Goal: Task Accomplishment & Management: Use online tool/utility

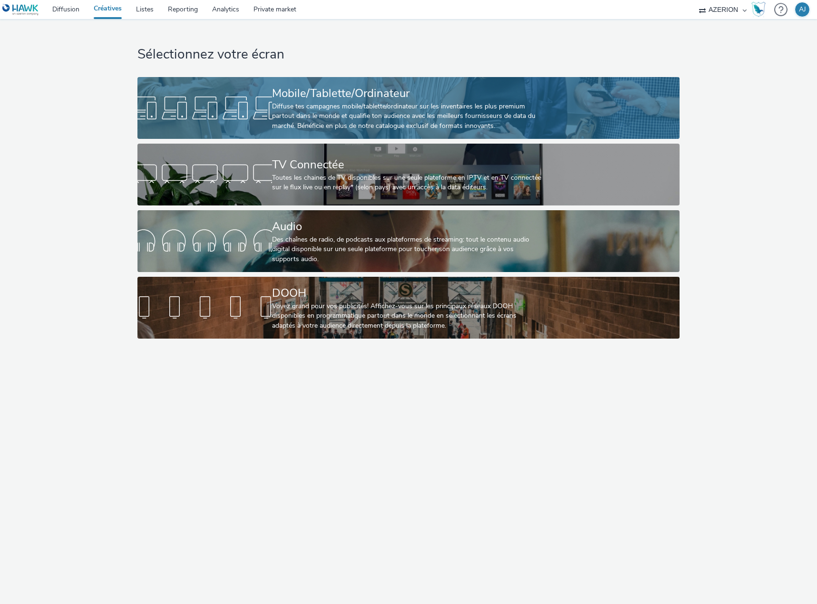
click at [348, 112] on div "Diffuse tes campagnes mobile/tablette/ordinateur sur les inventaires les plus p…" at bounding box center [406, 116] width 269 height 29
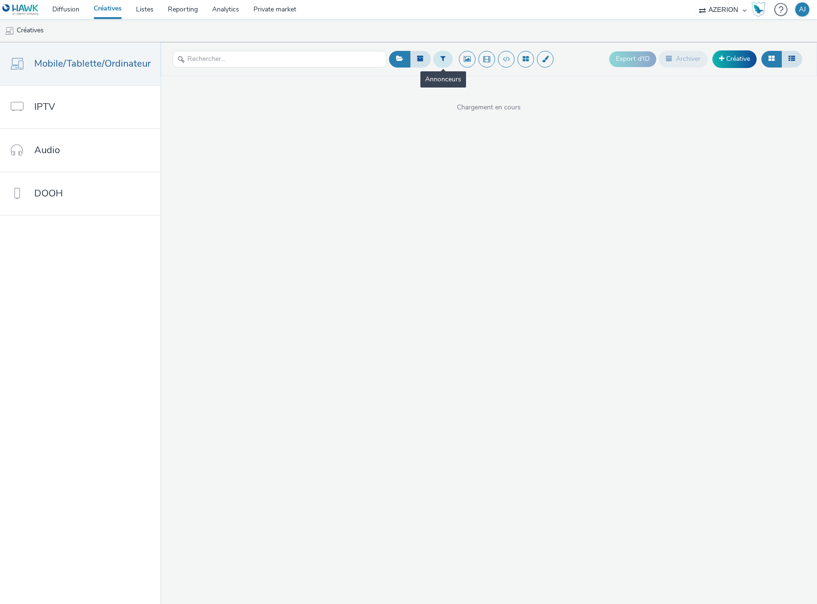
click at [442, 58] on icon at bounding box center [443, 58] width 5 height 7
click at [448, 64] on div at bounding box center [445, 62] width 67 height 11
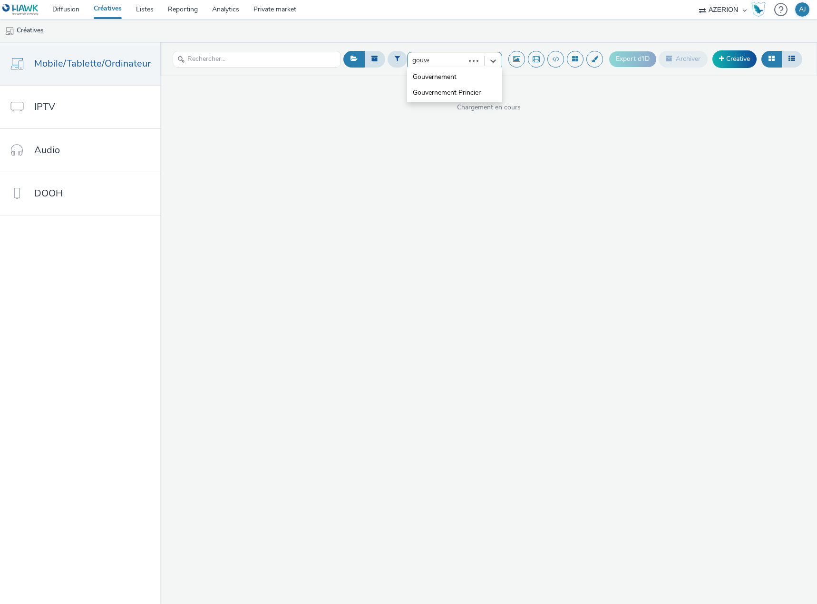
type input "gouver"
click at [441, 76] on span "Gouvernement" at bounding box center [435, 77] width 44 height 10
click at [466, 59] on div "Plan média..." at bounding box center [454, 59] width 95 height 17
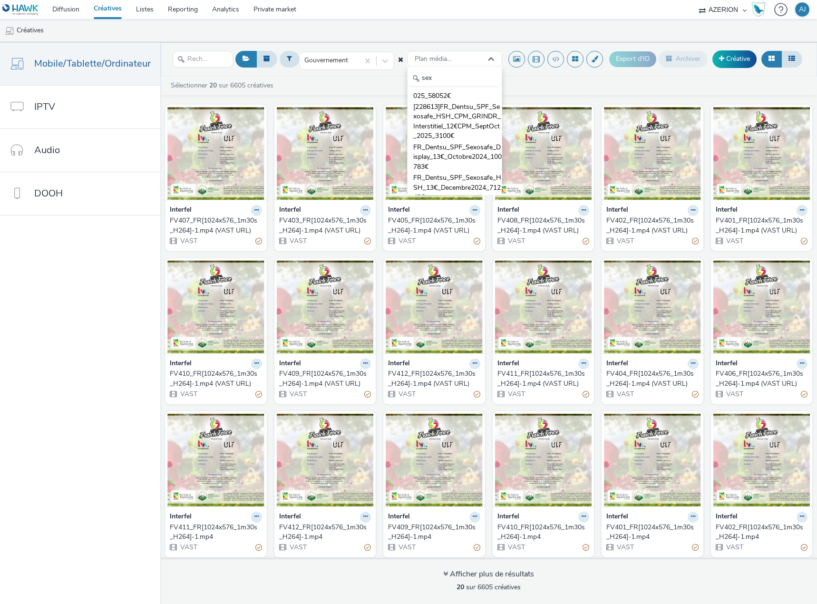
scroll to position [105, 0]
type input "sex"
click at [446, 140] on span "FR_Dentsu_SPF_Sexosafe_Display_13€_Octobre2024_100783€" at bounding box center [457, 149] width 88 height 29
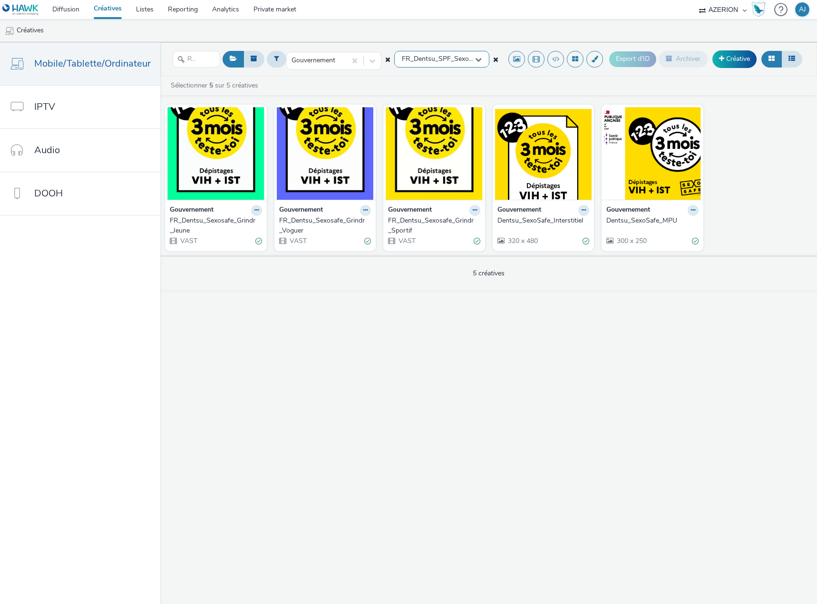
click at [478, 61] on icon at bounding box center [478, 59] width 7 height 7
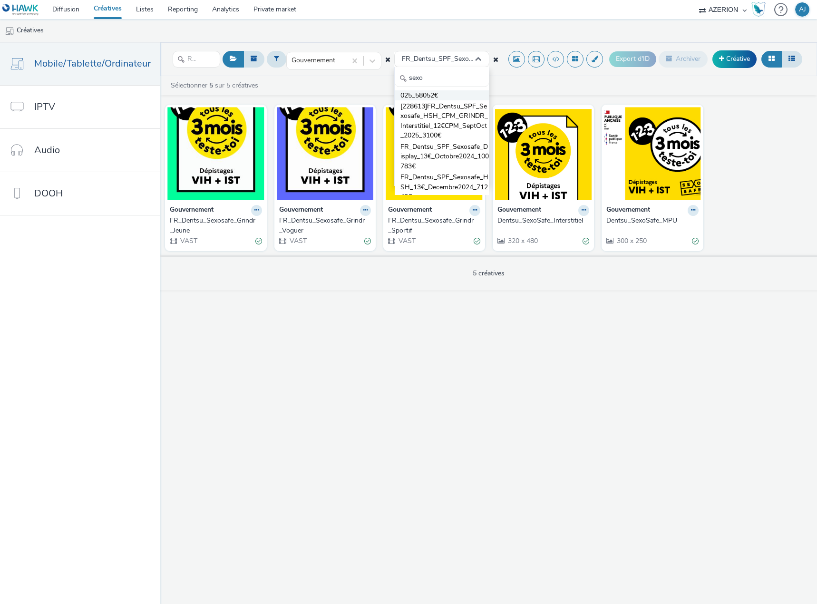
scroll to position [95, 0]
type input "sexo"
click at [420, 123] on span "[228613]FR_Dentsu_SPF_Sexosafe_HSH_CPM_GRINDR_Interstitiel_12€CPM_SeptOct_2025_…" at bounding box center [445, 117] width 88 height 39
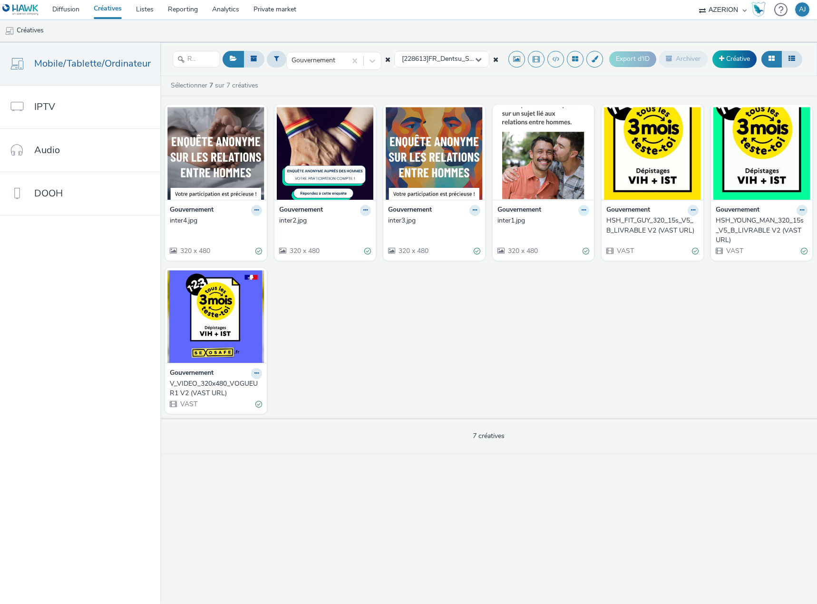
click at [583, 212] on icon at bounding box center [584, 210] width 4 height 6
click at [541, 230] on link "Modifier" at bounding box center [553, 226] width 71 height 19
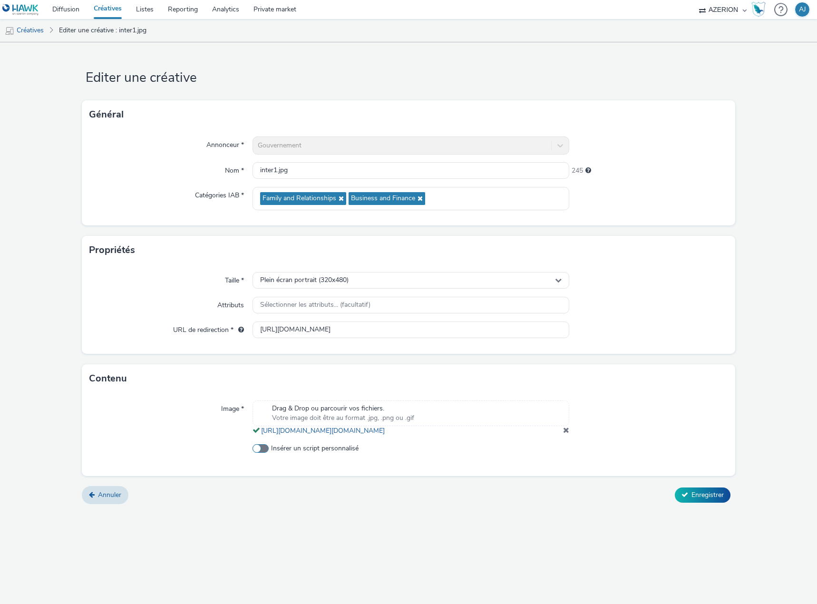
click at [303, 453] on span "Insérer un script personnalisé" at bounding box center [315, 449] width 88 height 10
click at [259, 452] on input "Insérer un script personnalisé" at bounding box center [256, 449] width 6 height 6
checkbox input "true"
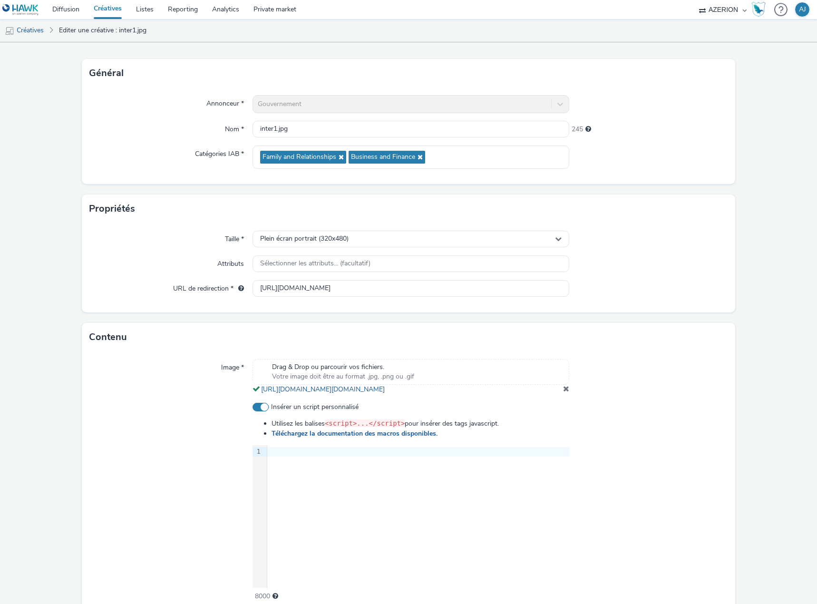
scroll to position [48, 0]
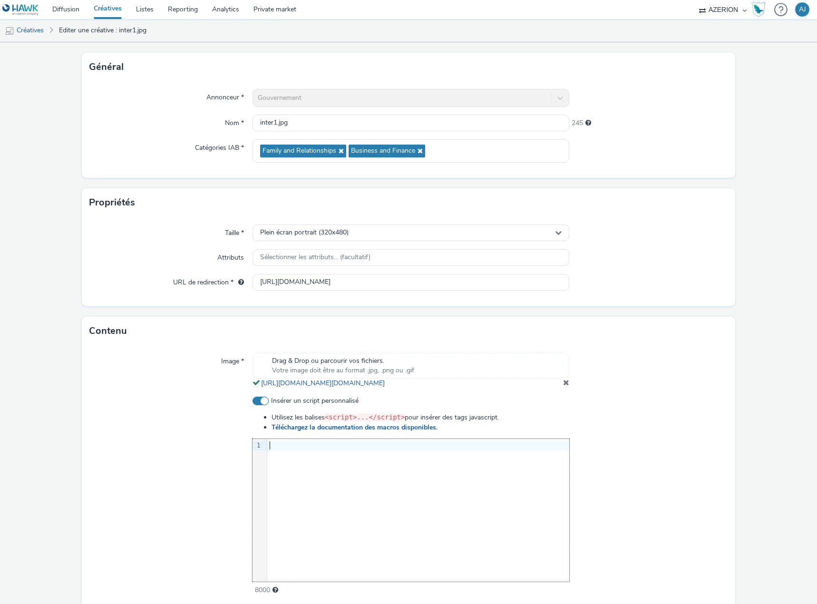
click at [341, 482] on div "9 1 ›" at bounding box center [411, 510] width 317 height 143
click at [664, 517] on div at bounding box center [648, 495] width 158 height 199
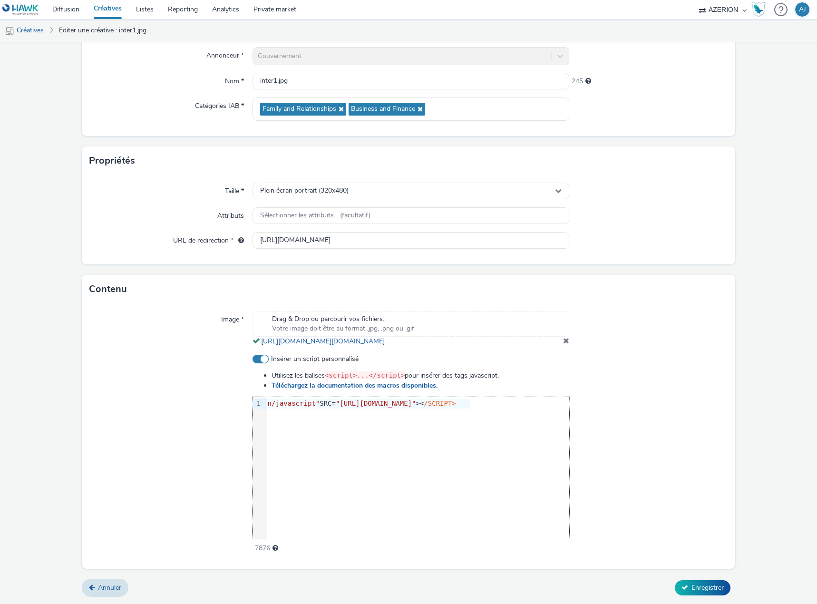
scroll to position [0, 0]
drag, startPoint x: 360, startPoint y: 433, endPoint x: 141, endPoint y: 429, distance: 218.9
click at [141, 429] on div "Insérer un script personnalisé Utilisez les balises <script>...</script> pour i…" at bounding box center [408, 453] width 638 height 199
click at [616, 476] on div at bounding box center [648, 453] width 158 height 199
click at [692, 587] on span "Enregistrer" at bounding box center [708, 587] width 32 height 9
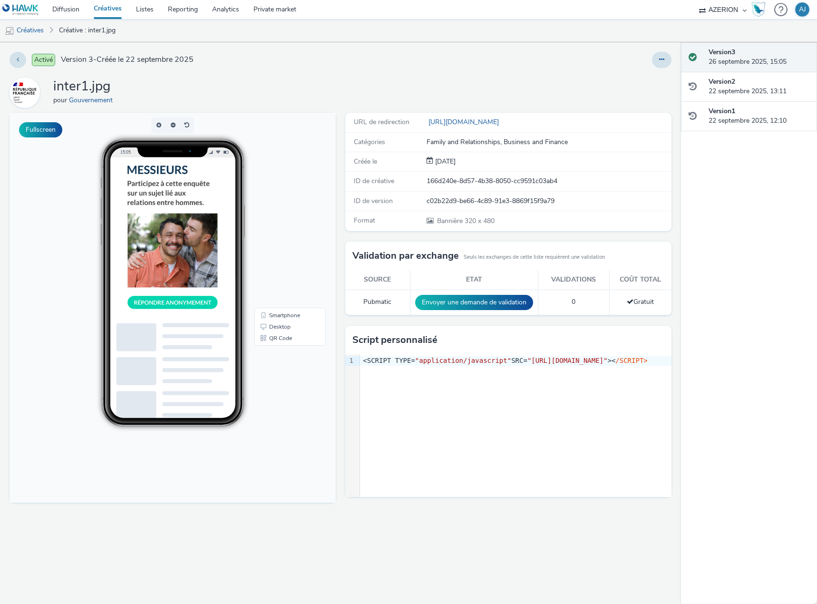
drag, startPoint x: 405, startPoint y: 67, endPoint x: 392, endPoint y: 65, distance: 13.1
click at [405, 68] on div "Activé Version 3 - Créée le 22 septembre 2025" at bounding box center [208, 60] width 397 height 16
click at [13, 59] on button at bounding box center [18, 60] width 17 height 16
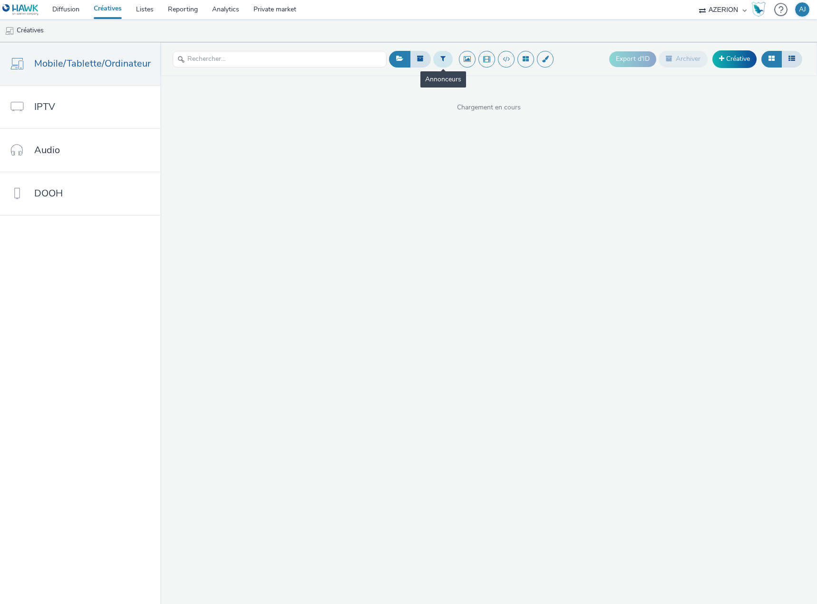
click at [447, 59] on button at bounding box center [443, 59] width 20 height 16
click at [440, 66] on div at bounding box center [445, 62] width 67 height 11
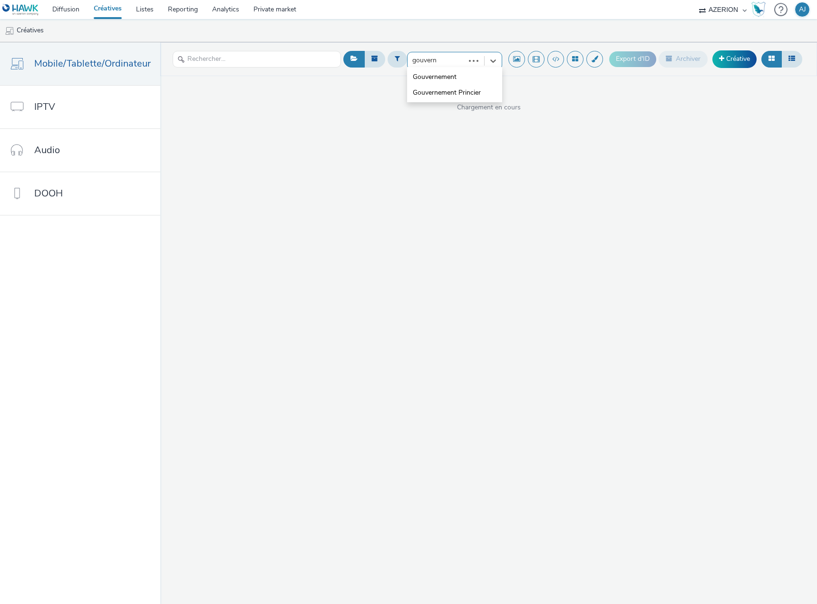
type input "gouverne"
click at [448, 76] on span "Gouvernement" at bounding box center [435, 77] width 44 height 10
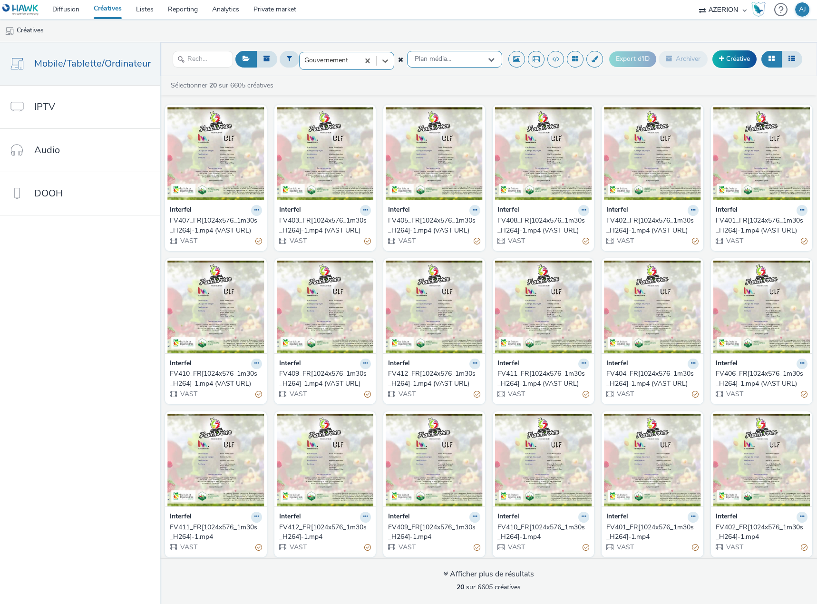
click at [419, 58] on span "Plan média..." at bounding box center [433, 59] width 37 height 8
type input "228613"
click at [446, 100] on span "[228613]FR_Dentsu_SPF_Sexosafe_HSH_CPM_GRINDR_Interstitiel_12€CPM_SeptOct_2025_…" at bounding box center [457, 111] width 88 height 39
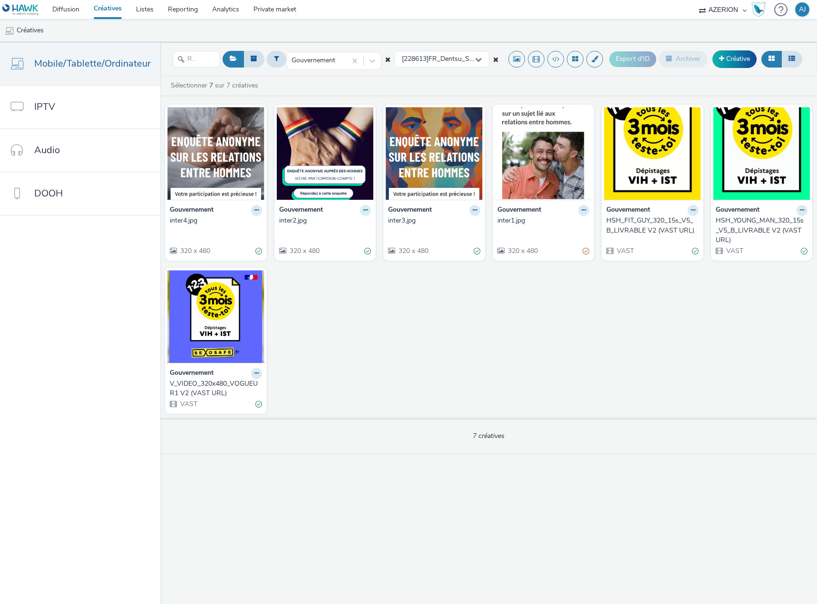
click at [364, 211] on icon at bounding box center [365, 210] width 4 height 6
drag, startPoint x: 298, startPoint y: 209, endPoint x: 316, endPoint y: 177, distance: 36.6
click at [363, 211] on icon at bounding box center [365, 210] width 4 height 6
drag, startPoint x: 327, startPoint y: 225, endPoint x: 320, endPoint y: 226, distance: 7.4
click at [320, 226] on link "Modifier" at bounding box center [335, 226] width 71 height 19
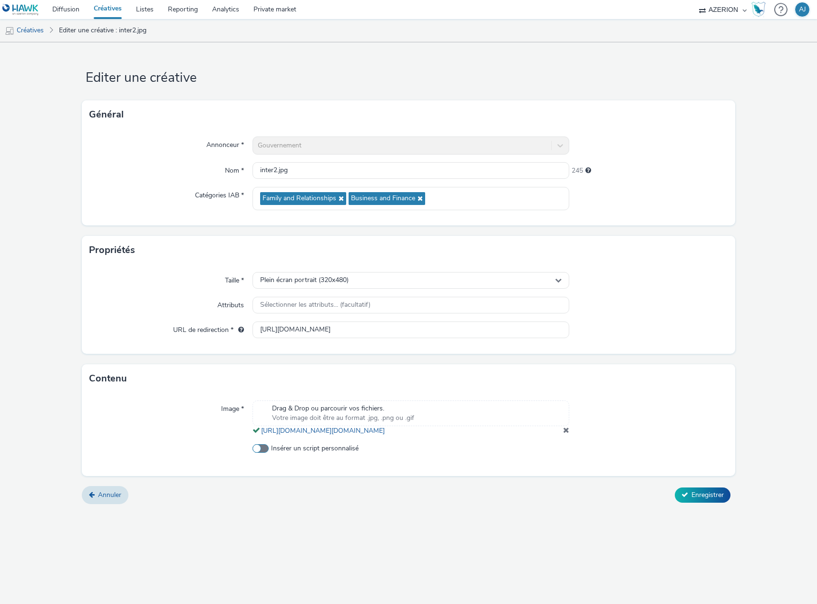
click at [264, 453] on span at bounding box center [261, 448] width 16 height 9
click at [259, 452] on input "Insérer un script personnalisé" at bounding box center [256, 449] width 6 height 6
checkbox input "true"
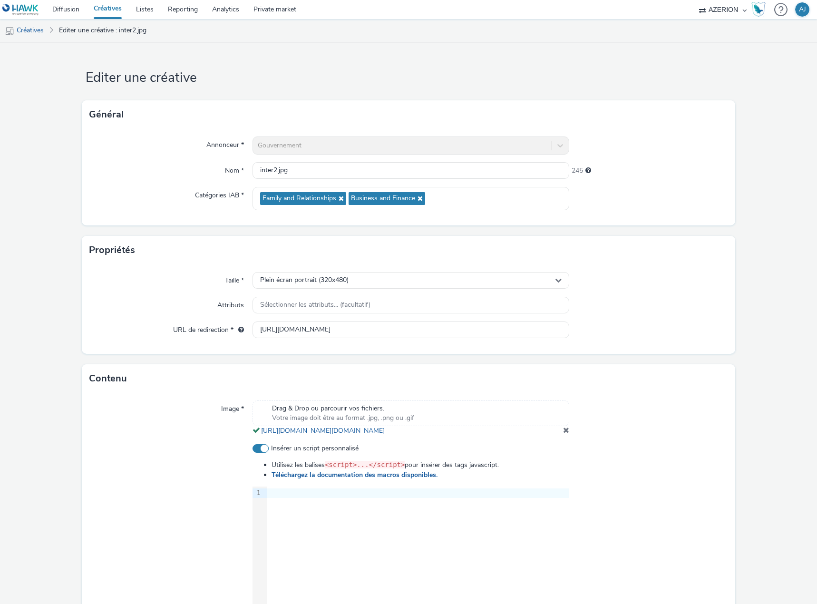
drag, startPoint x: 314, startPoint y: 526, endPoint x: 338, endPoint y: 517, distance: 26.1
click at [314, 526] on div "9 1 ›" at bounding box center [411, 558] width 317 height 143
click at [623, 506] on div at bounding box center [648, 543] width 158 height 199
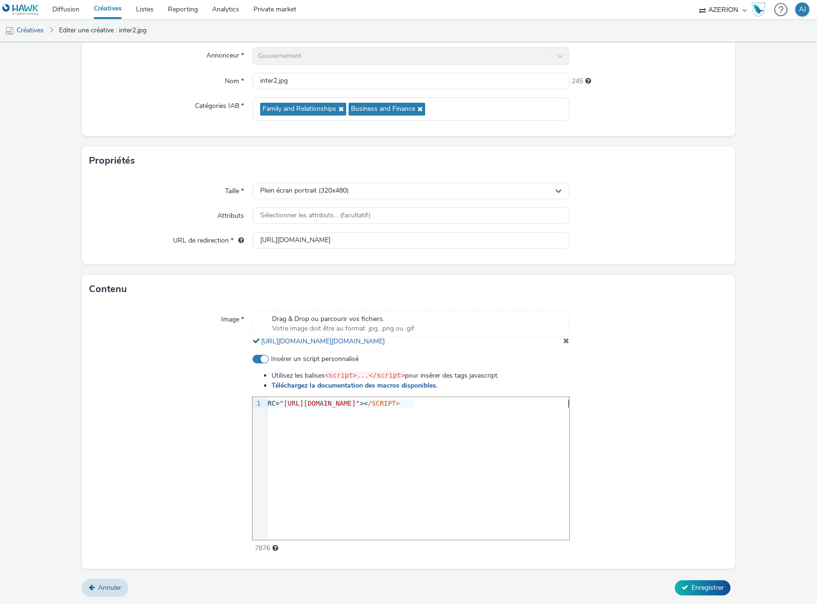
scroll to position [0, 0]
drag, startPoint x: 487, startPoint y: 426, endPoint x: 75, endPoint y: 429, distance: 412.0
click at [73, 429] on form "Editer une créative Général Annonceur * Gouvernement Nom * inter2.jpg 245 Catég…" at bounding box center [408, 278] width 817 height 651
click at [635, 462] on div at bounding box center [648, 453] width 158 height 199
click at [695, 589] on span "Enregistrer" at bounding box center [708, 587] width 32 height 9
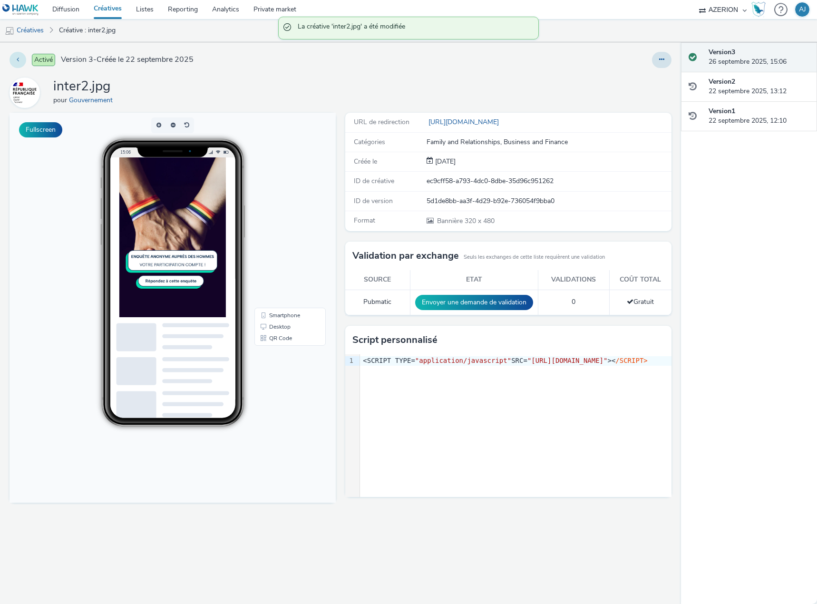
click at [21, 60] on button at bounding box center [18, 60] width 17 height 16
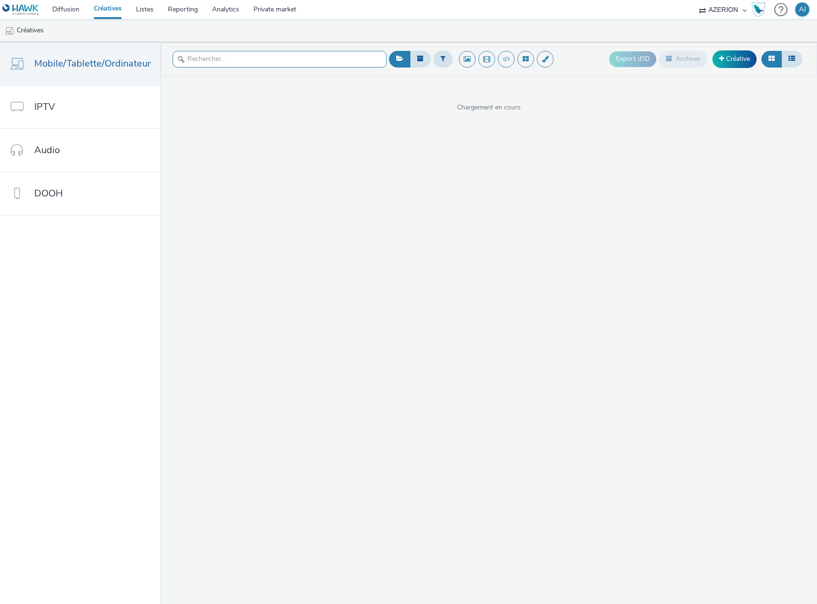
click at [334, 59] on input "text" at bounding box center [280, 59] width 214 height 17
paste input "228613"
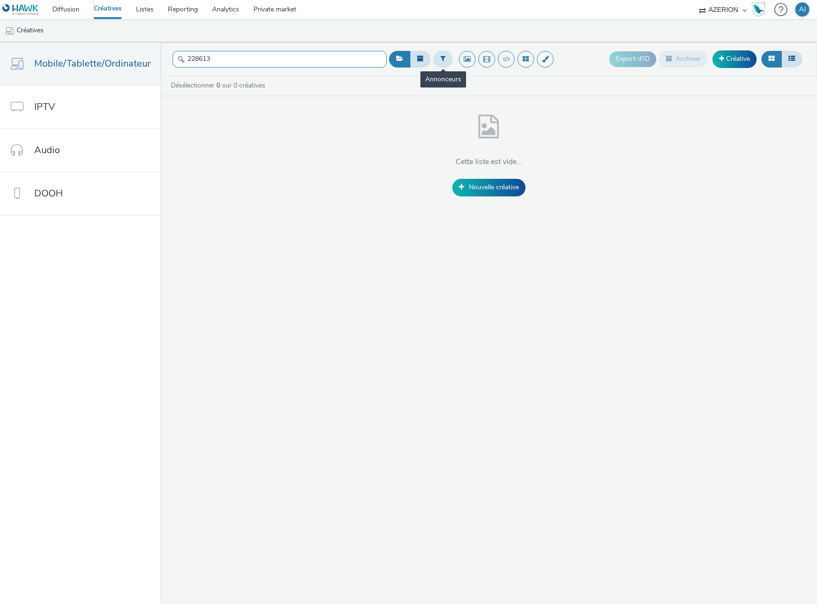
type input "228613"
click at [445, 58] on button at bounding box center [443, 59] width 20 height 16
click at [448, 62] on div at bounding box center [445, 62] width 67 height 11
type input "gou"
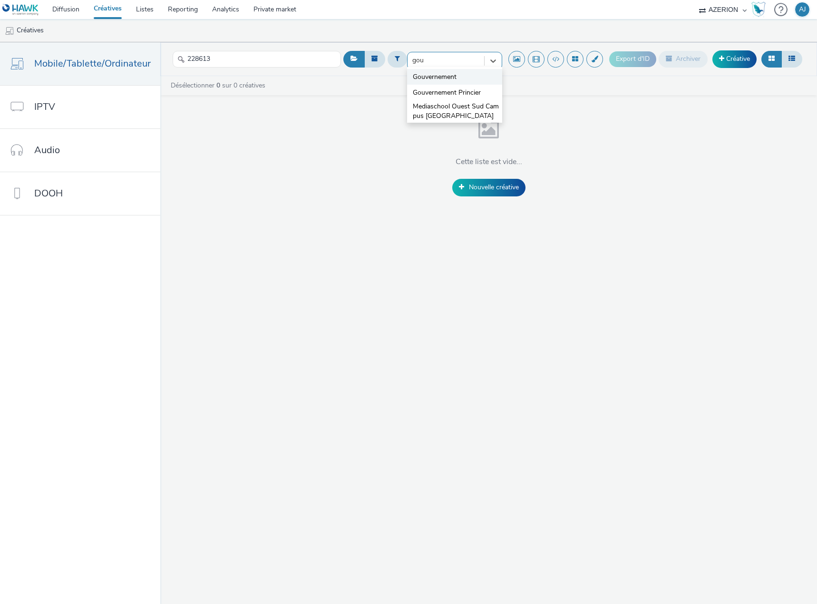
click at [442, 78] on span "Gouvernement" at bounding box center [435, 77] width 44 height 10
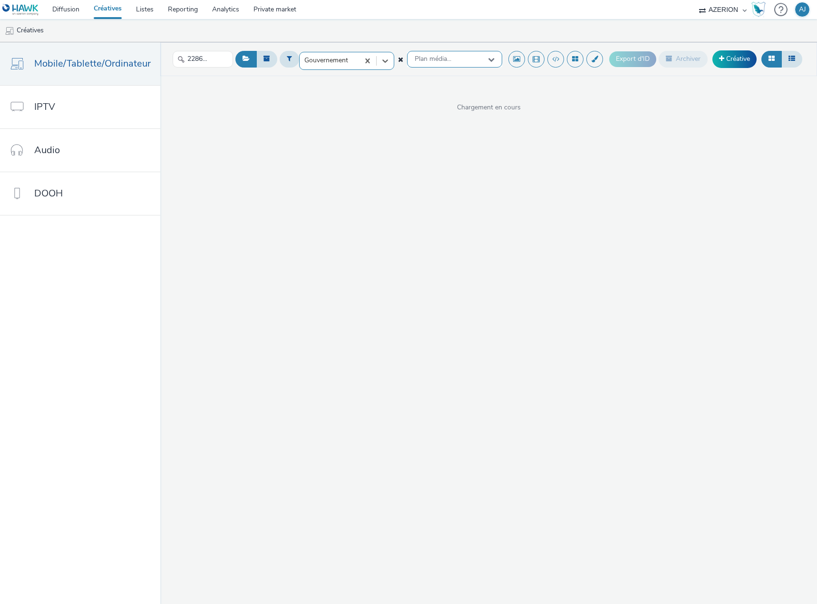
click at [460, 63] on div "Plan média..." at bounding box center [454, 59] width 95 height 17
type input "228613"
click at [464, 95] on span "[228613]FR_Dentsu_SPF_Sexosafe_HSH_CPM_GRINDR_Interstitiel_12€CPM_SeptOct_2025_…" at bounding box center [457, 111] width 88 height 39
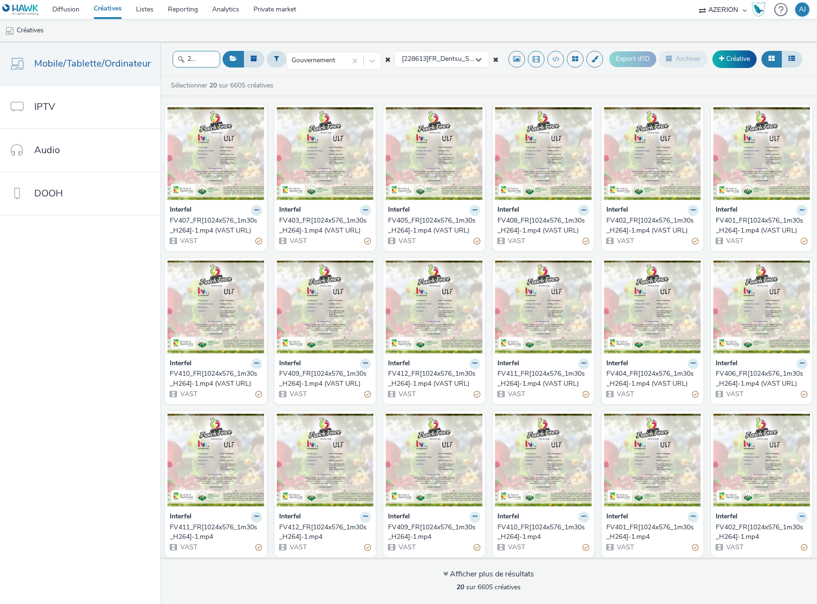
click at [212, 66] on input "228613" at bounding box center [197, 59] width 48 height 17
click at [211, 63] on input "228613" at bounding box center [197, 59] width 48 height 17
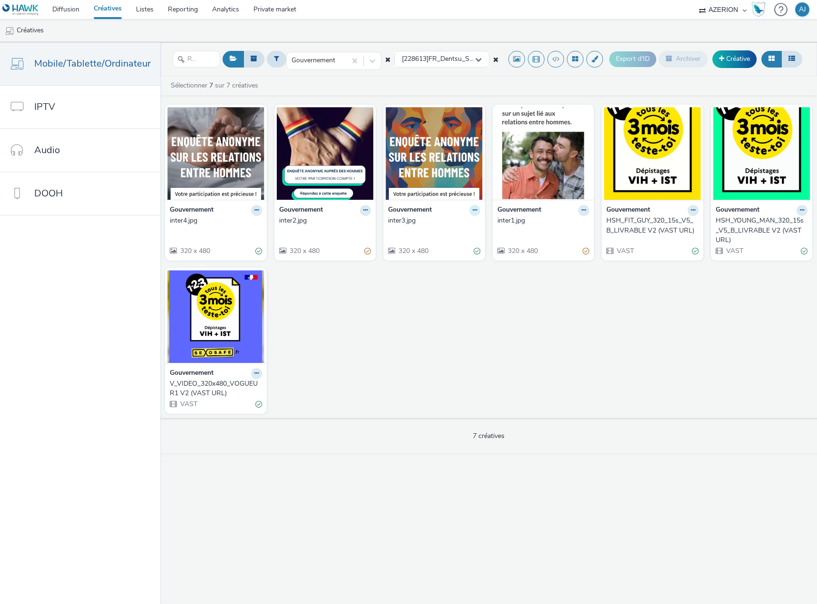
click at [470, 210] on button at bounding box center [475, 210] width 11 height 11
click at [452, 224] on link "Modifier" at bounding box center [444, 226] width 71 height 19
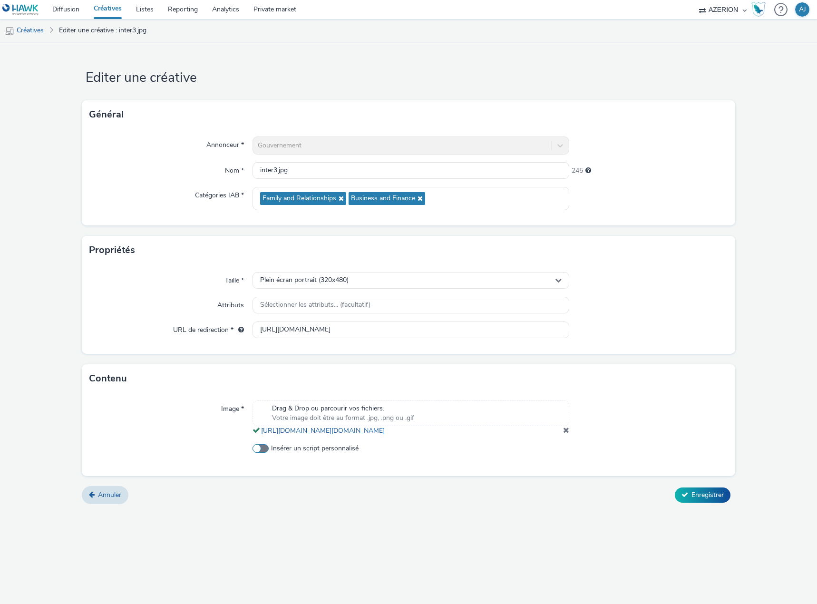
click at [266, 453] on span at bounding box center [261, 448] width 16 height 9
click at [259, 452] on input "Insérer un script personnalisé" at bounding box center [256, 449] width 6 height 6
checkbox input "true"
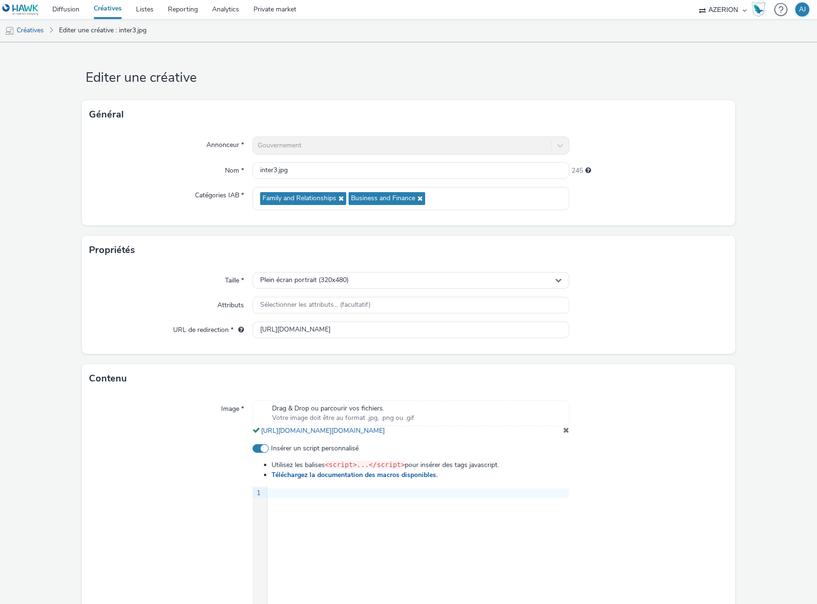
click at [352, 532] on div "9 1 ›" at bounding box center [411, 558] width 317 height 143
click at [756, 574] on form "Editer une créative Général Annonceur * Gouvernement Nom * inter3.jpg 245 Catég…" at bounding box center [408, 367] width 817 height 651
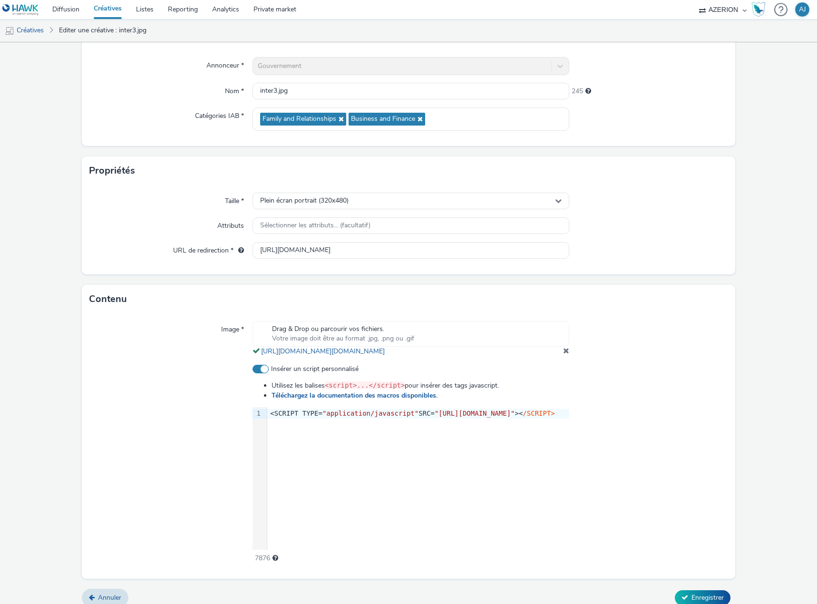
scroll to position [98, 0]
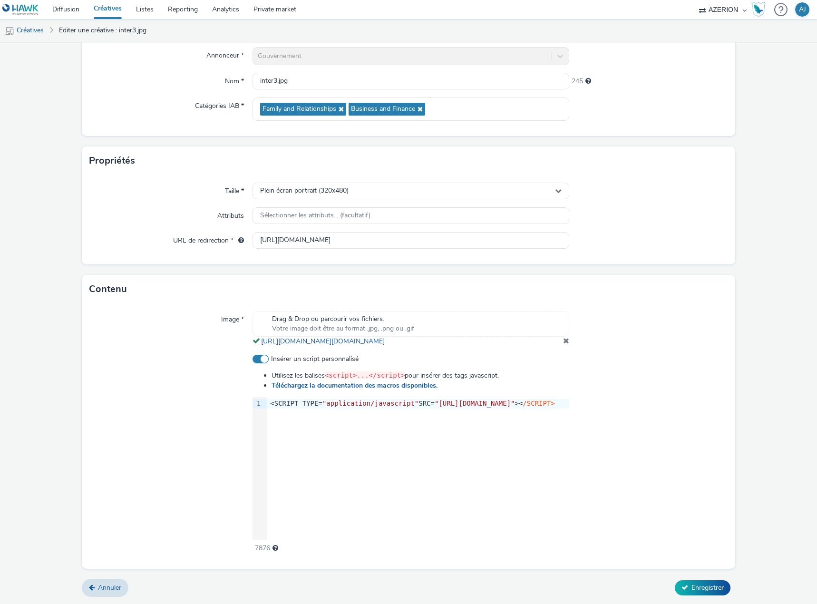
drag, startPoint x: 706, startPoint y: 598, endPoint x: 708, endPoint y: 593, distance: 5.3
click at [706, 598] on form "Editer une créative Général Annonceur * Gouvernement Nom * inter3.jpg 245 Catég…" at bounding box center [408, 278] width 817 height 651
click at [709, 589] on span "Enregistrer" at bounding box center [708, 587] width 32 height 9
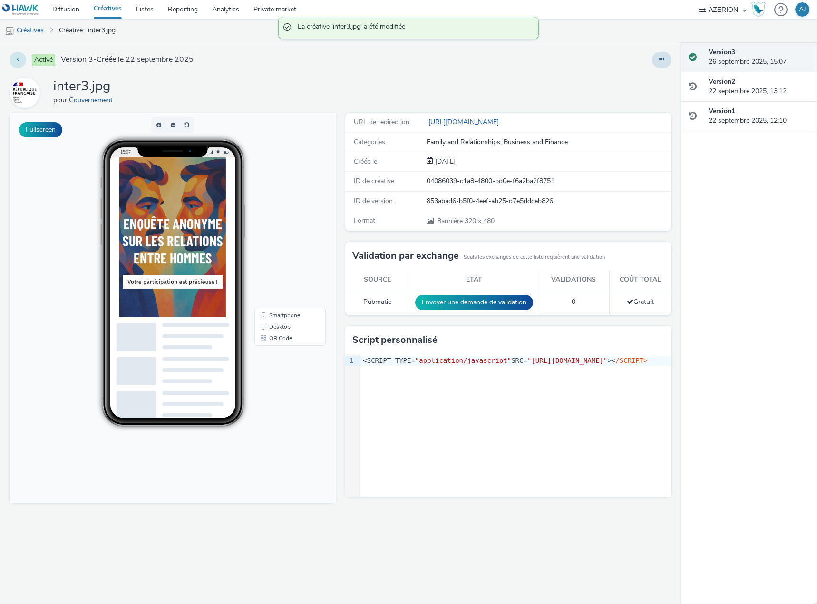
click at [18, 61] on icon at bounding box center [18, 59] width 2 height 7
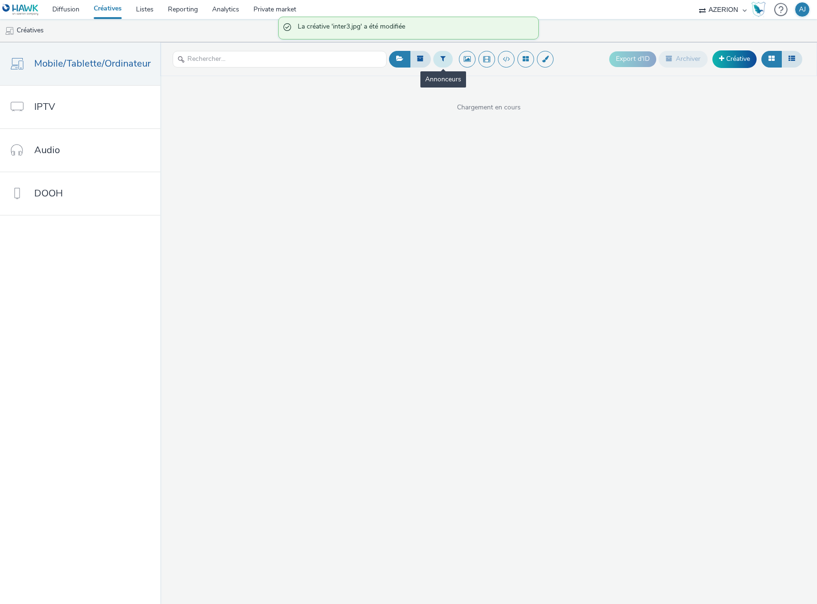
click at [439, 62] on button at bounding box center [443, 59] width 20 height 16
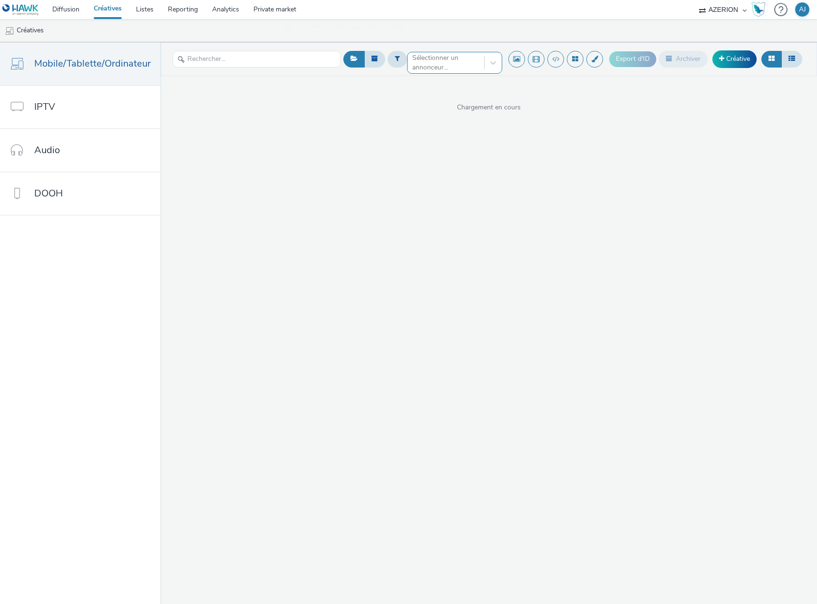
click at [437, 67] on div "Sélectionner un annonceur..." at bounding box center [454, 59] width 95 height 15
type input "gouver"
click at [430, 82] on span "Gouvernement" at bounding box center [435, 77] width 44 height 10
click at [460, 59] on div "Plan média..." at bounding box center [454, 59] width 95 height 17
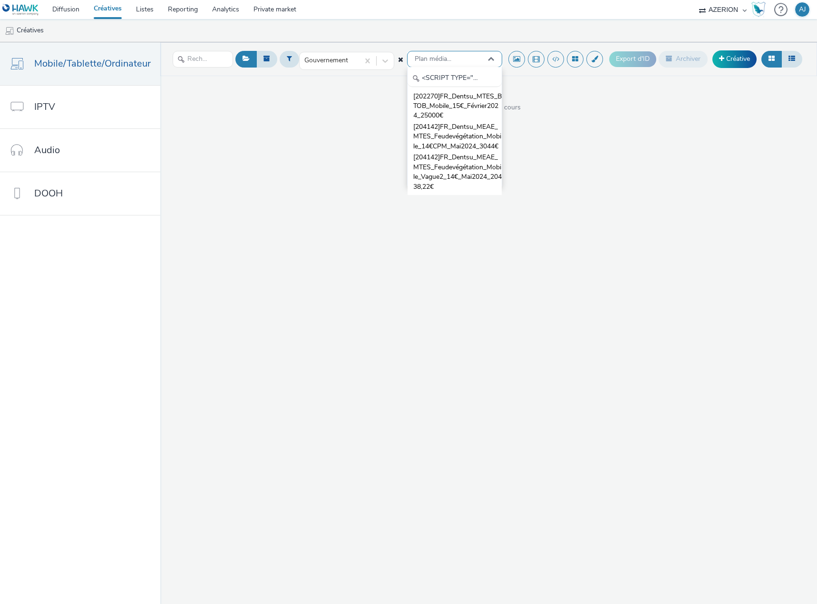
scroll to position [0, 336]
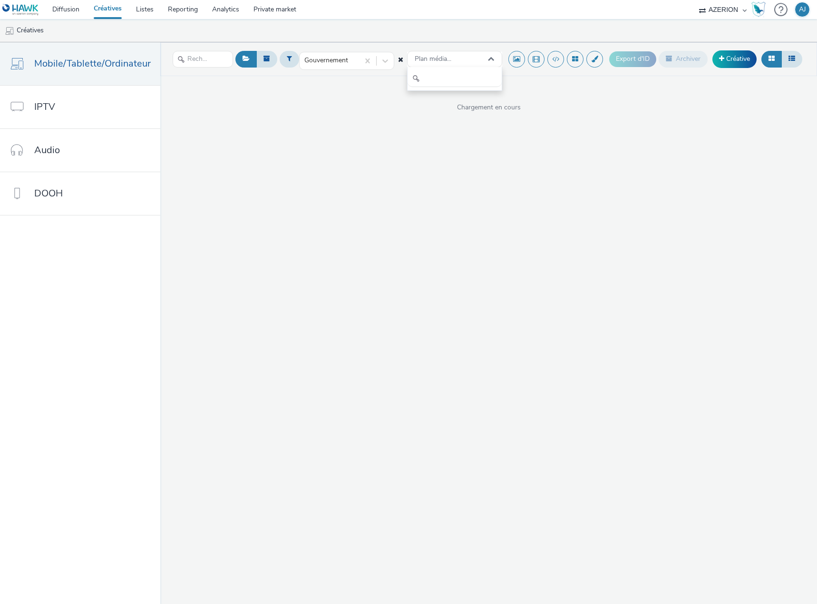
type input "<SCRIPT TYPE="application/javascript" SRC="[URL][DOMAIN_NAME]"></SCRIPT>"
click at [449, 60] on span "Plan média..." at bounding box center [433, 59] width 37 height 8
type input "228613"
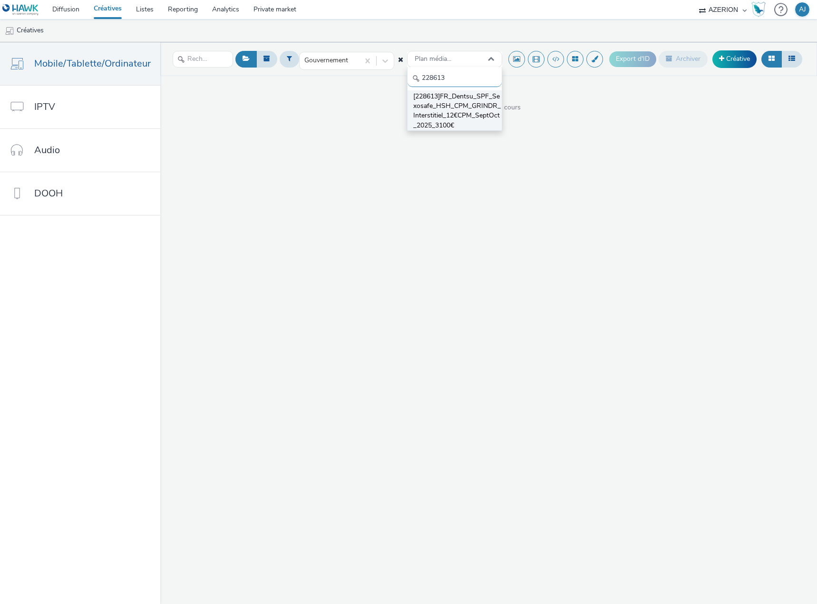
click at [457, 103] on span "[228613]FR_Dentsu_SPF_Sexosafe_HSH_CPM_GRINDR_Interstitiel_12€CPM_SeptOct_2025_…" at bounding box center [457, 111] width 88 height 39
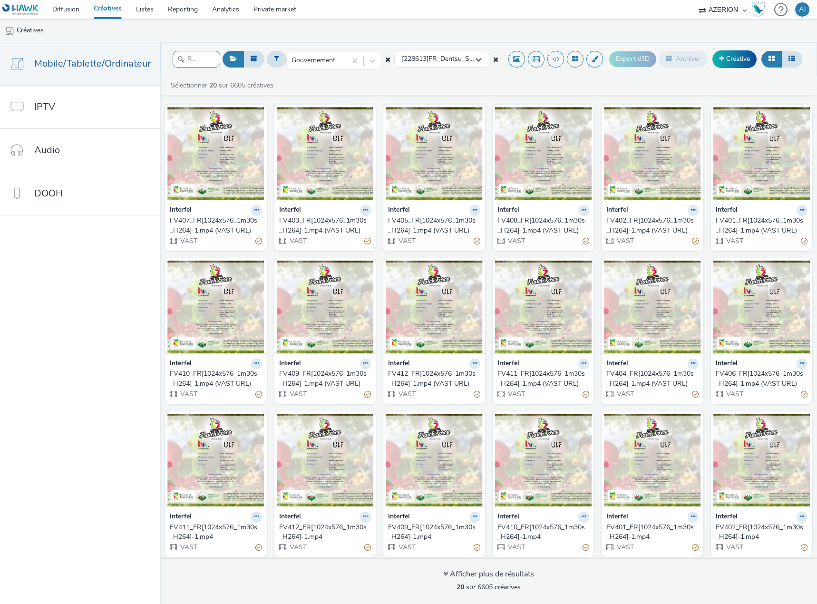
click at [191, 60] on input "text" at bounding box center [197, 59] width 48 height 17
click at [404, 100] on div "Interfel FV407_FR[1024x576_1m30s_H264]-1.mp4 (VAST URL) VAST Interfel FV403_FR[…" at bounding box center [488, 407] width 657 height 615
click at [449, 64] on div "[228613]FR_Dentsu_SPF_Sexosafe_HSH_CPM_GRINDR_Interstitiel_12€CPM_SeptOct_2025_…" at bounding box center [441, 59] width 95 height 17
type input "228613"
click at [445, 115] on span "[228613]FR_Dentsu_SPF_Sexosafe_HSH_CPM_GRINDR_Interstitiel_12€CPM_SeptOct_2025_…" at bounding box center [445, 111] width 88 height 39
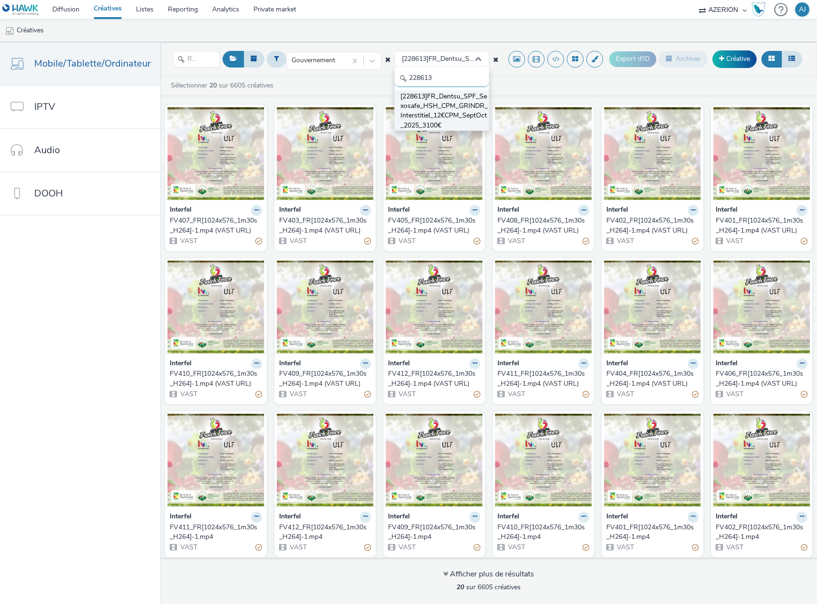
scroll to position [0, 0]
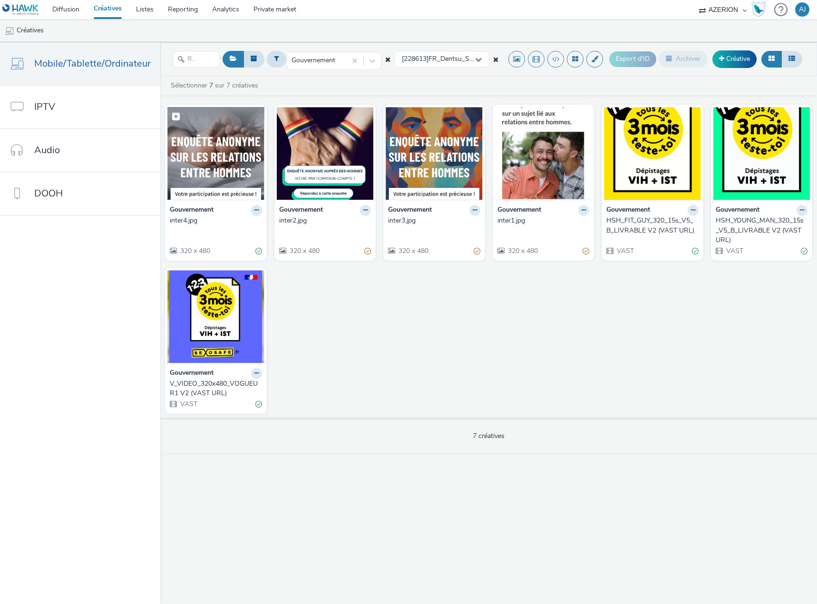
click at [217, 170] on img at bounding box center [215, 153] width 97 height 93
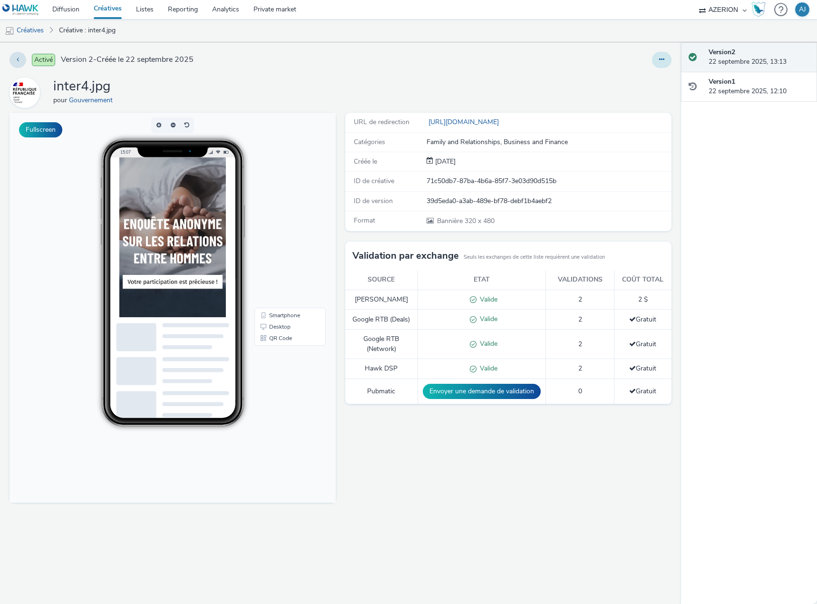
click at [662, 60] on icon at bounding box center [661, 59] width 5 height 7
click at [629, 75] on link "Modifier" at bounding box center [635, 78] width 71 height 19
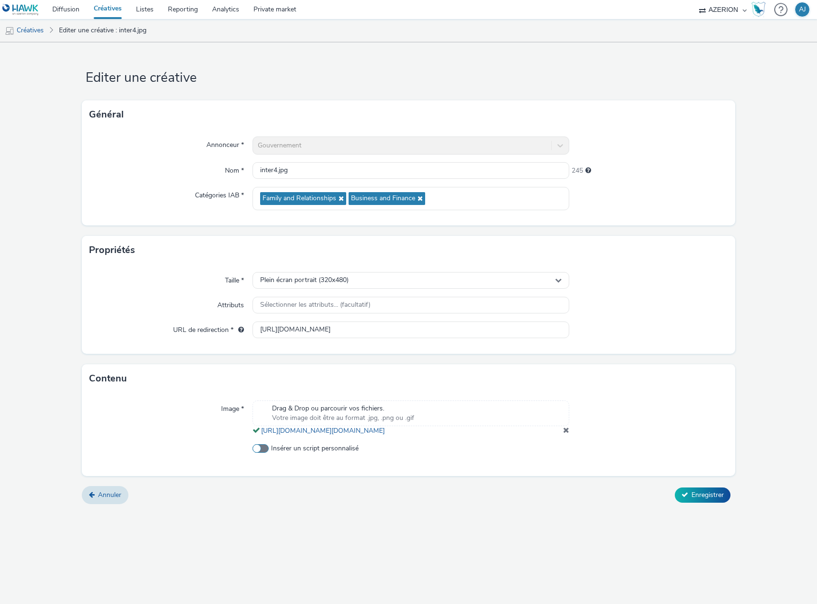
drag, startPoint x: 263, startPoint y: 458, endPoint x: 253, endPoint y: 457, distance: 10.0
click at [263, 453] on span at bounding box center [261, 448] width 16 height 9
click at [259, 452] on input "Insérer un script personnalisé" at bounding box center [256, 449] width 6 height 6
checkbox input "true"
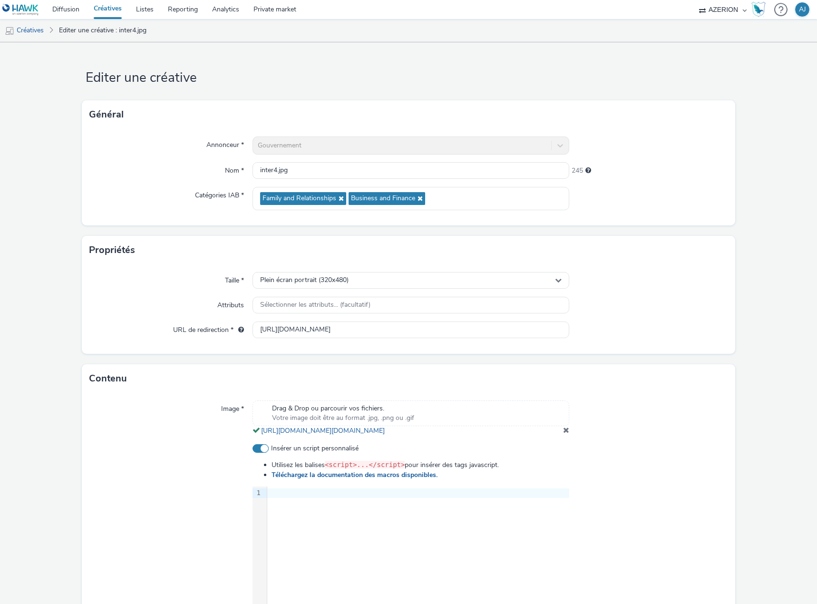
click at [373, 552] on div "9 1 ›" at bounding box center [411, 558] width 317 height 143
click at [647, 515] on div at bounding box center [648, 543] width 158 height 199
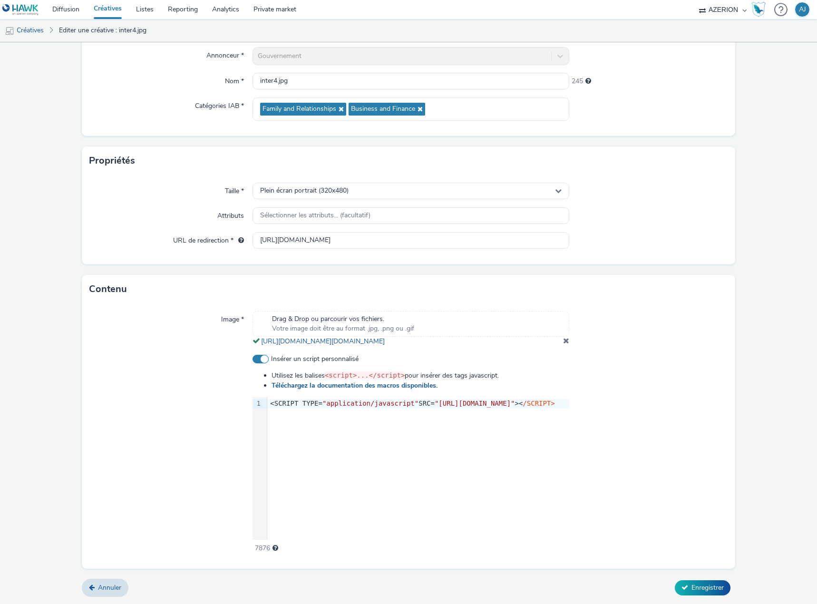
scroll to position [98, 0]
click at [702, 583] on span "Enregistrer" at bounding box center [708, 587] width 32 height 9
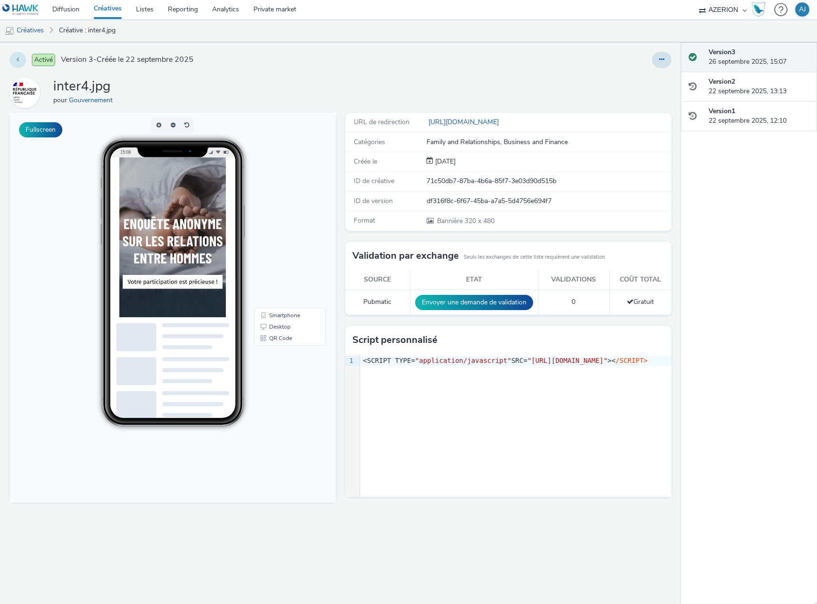
click at [17, 57] on icon at bounding box center [18, 59] width 2 height 7
